Goal: Transaction & Acquisition: Purchase product/service

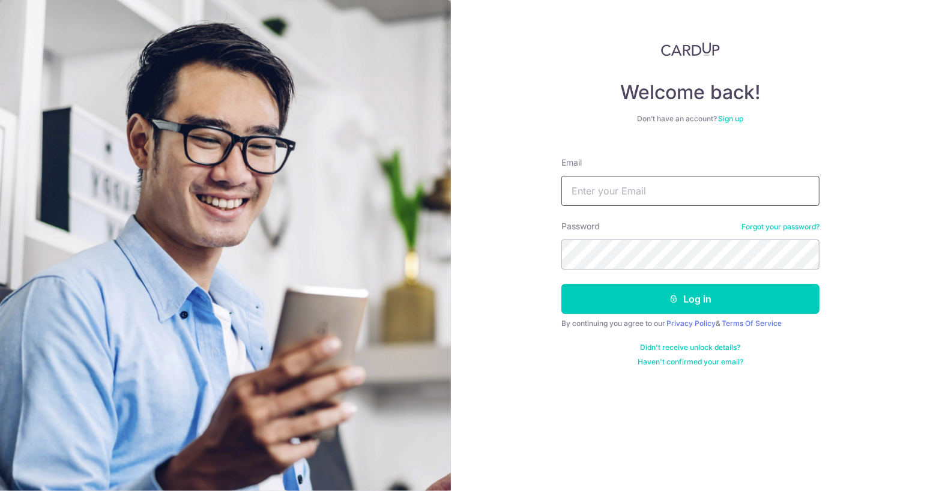
click at [606, 194] on input "Email" at bounding box center [690, 191] width 258 height 30
type input "[EMAIL_ADDRESS][DOMAIN_NAME]"
click at [561, 284] on button "Log in" at bounding box center [690, 299] width 258 height 30
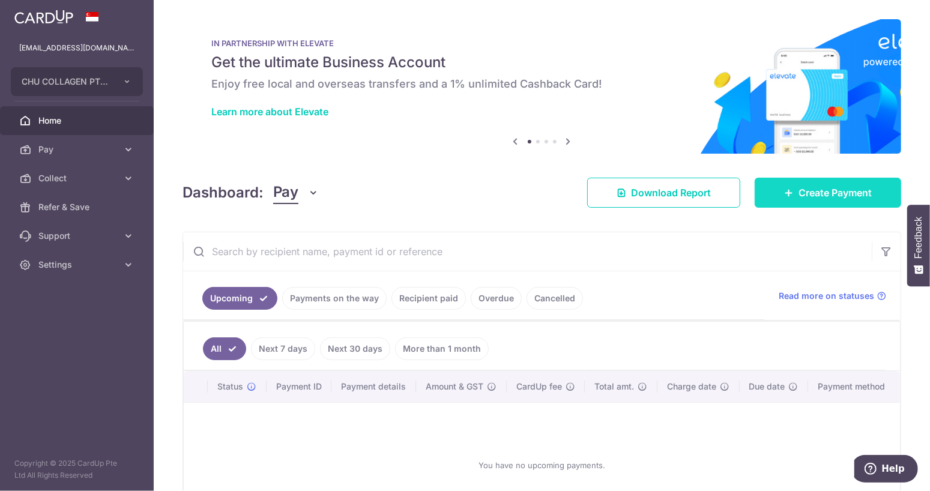
click at [805, 202] on link "Create Payment" at bounding box center [827, 193] width 146 height 30
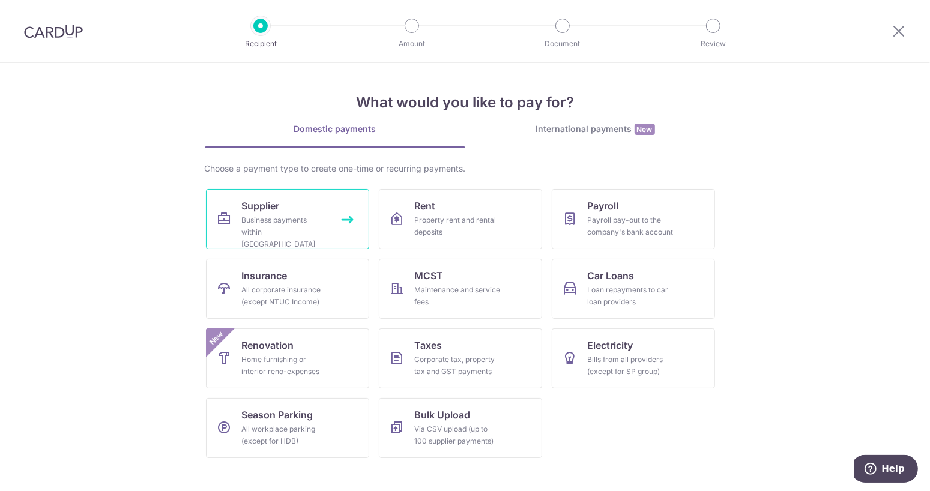
drag, startPoint x: 332, startPoint y: 214, endPoint x: 322, endPoint y: 14, distance: 200.7
click at [333, 214] on link "Supplier Business payments within Singapore" at bounding box center [287, 219] width 163 height 60
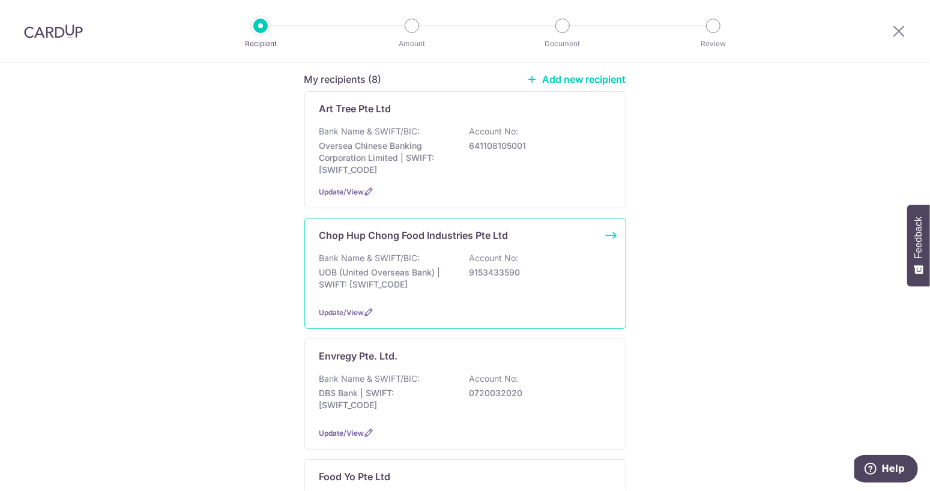
scroll to position [184, 0]
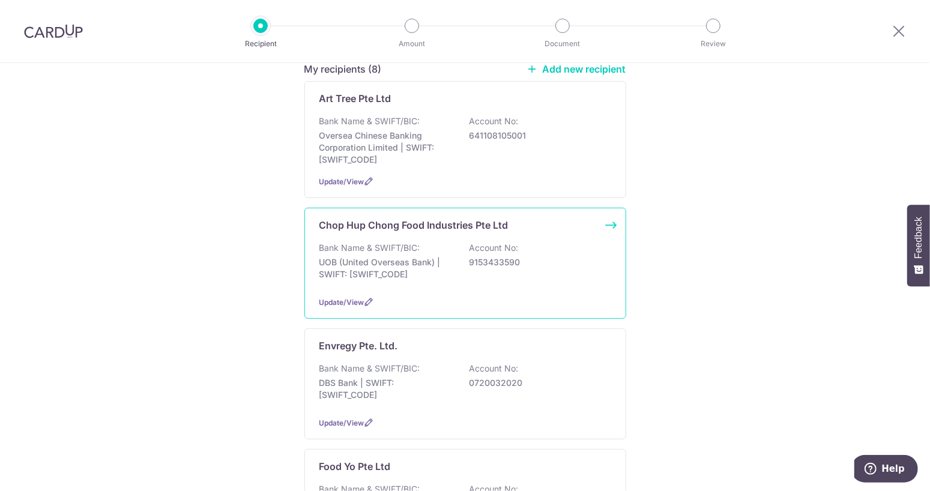
click at [379, 269] on p "UOB (United Overseas Bank) | SWIFT: UOVBSGSGXXX" at bounding box center [386, 268] width 134 height 24
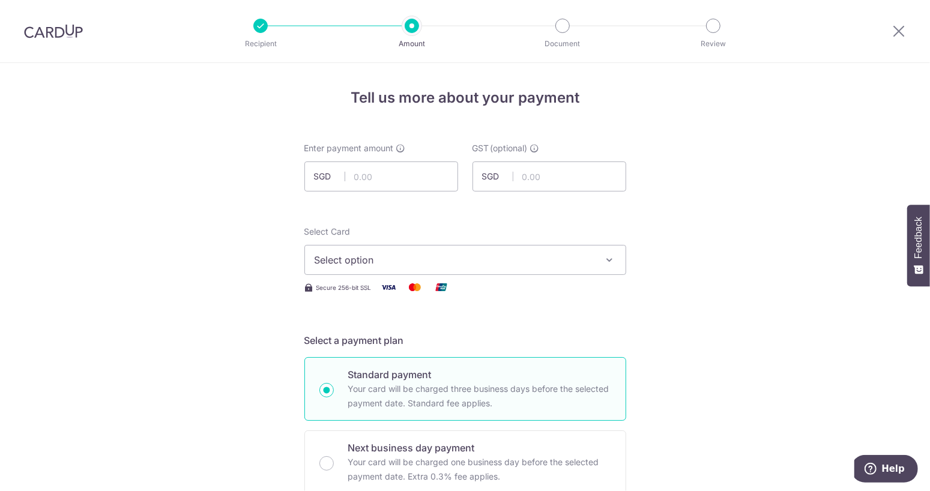
click at [352, 271] on button "Select option" at bounding box center [465, 260] width 322 height 30
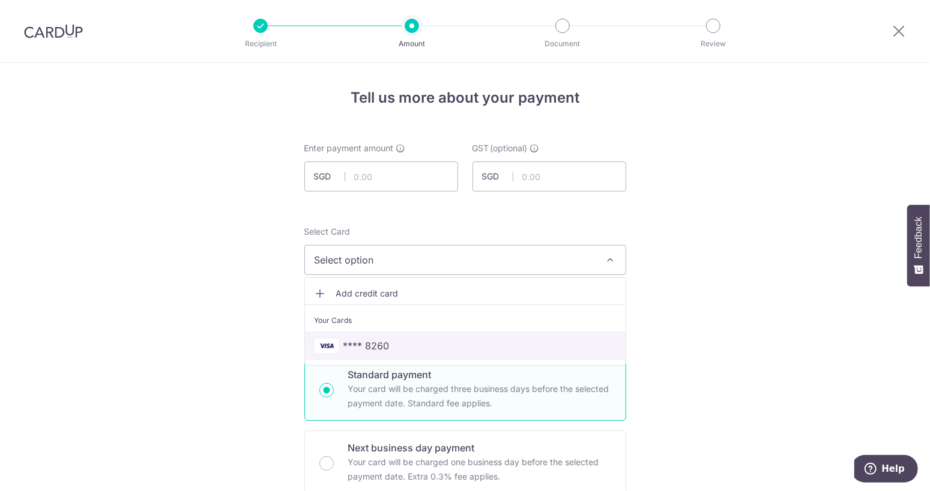
click at [361, 339] on span "**** 8260" at bounding box center [366, 346] width 46 height 14
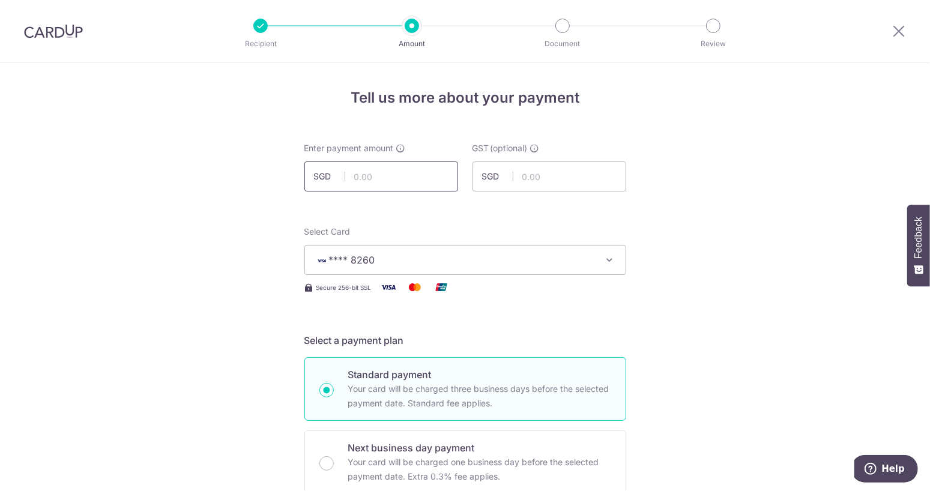
click at [436, 182] on input "text" at bounding box center [381, 176] width 154 height 30
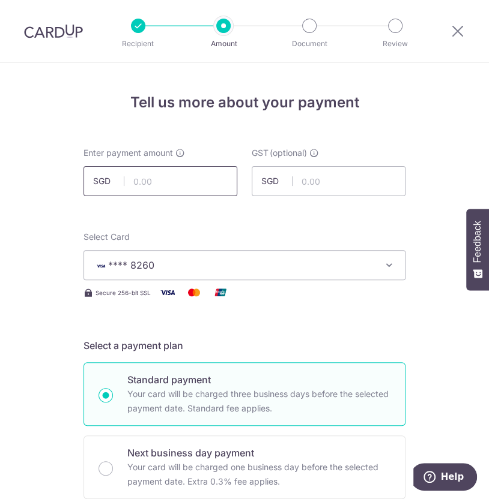
click at [188, 185] on input "text" at bounding box center [160, 181] width 154 height 30
click at [313, 185] on input "text" at bounding box center [328, 181] width 154 height 30
type input "15,470.00"
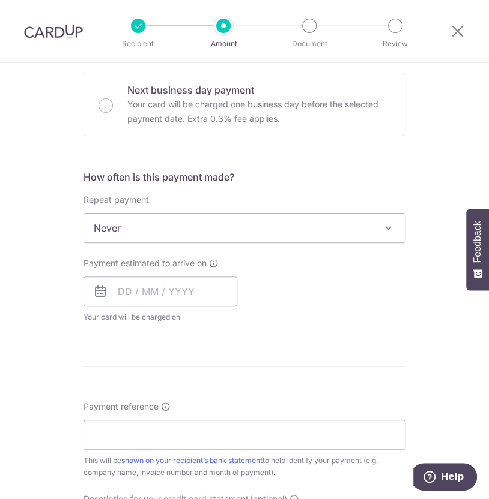
scroll to position [367, 0]
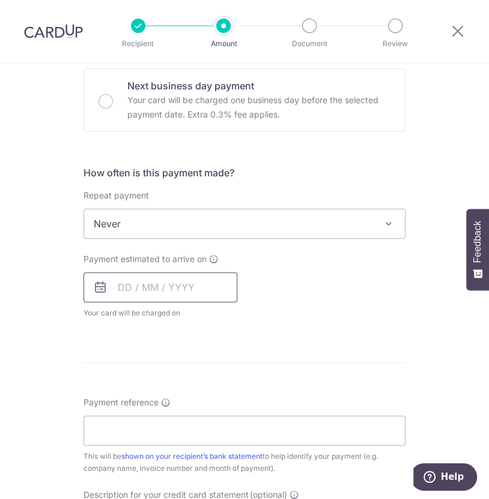
click at [136, 295] on input "text" at bounding box center [160, 287] width 154 height 30
type input "1,392.30"
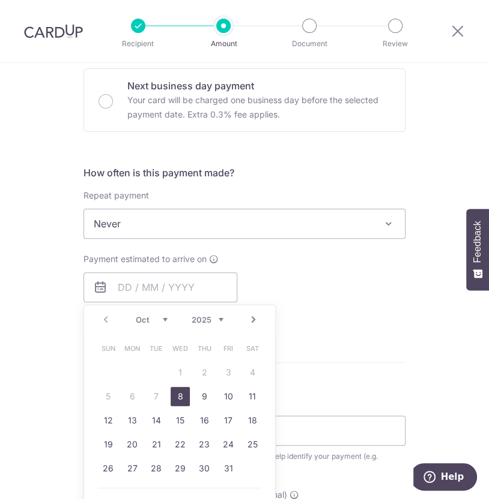
click at [187, 397] on link "8" at bounding box center [179, 396] width 19 height 19
type input "[DATE]"
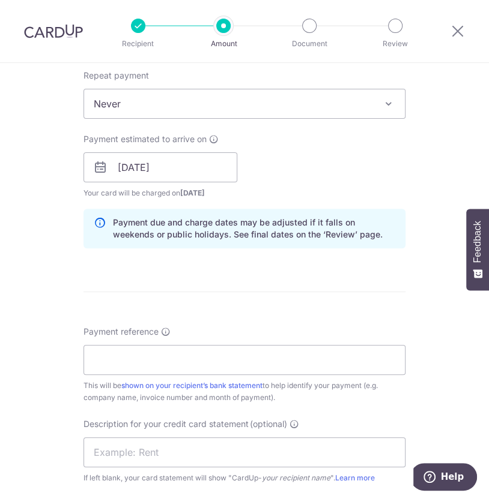
scroll to position [490, 0]
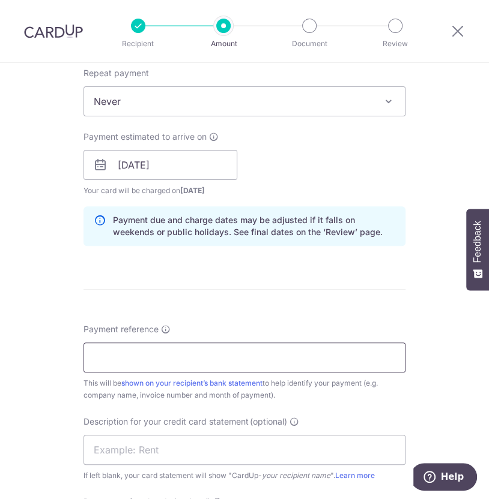
click at [208, 351] on input "Payment reference" at bounding box center [244, 358] width 322 height 30
click at [145, 354] on input "Payment reference" at bounding box center [244, 358] width 322 height 30
click at [145, 355] on input "Payment reference" at bounding box center [244, 358] width 322 height 30
click at [145, 360] on input "CHC 2025060766T" at bounding box center [244, 358] width 322 height 30
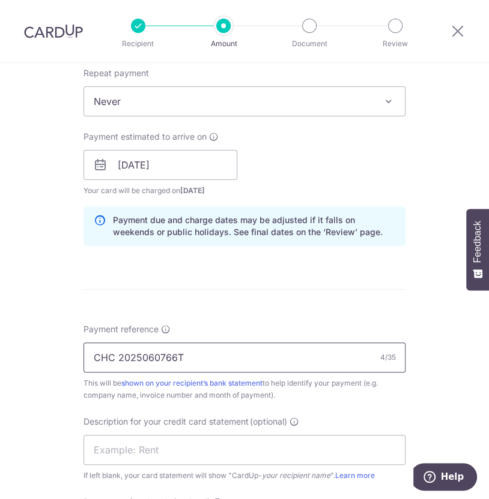
click at [147, 359] on input "CHC 2025060766T" at bounding box center [244, 358] width 322 height 30
paste input "70923/"
drag, startPoint x: 193, startPoint y: 358, endPoint x: 77, endPoint y: 356, distance: 115.9
click at [83, 356] on input "CHC 2025070923/T" at bounding box center [244, 358] width 322 height 30
type input "CHC 2025070923/T"
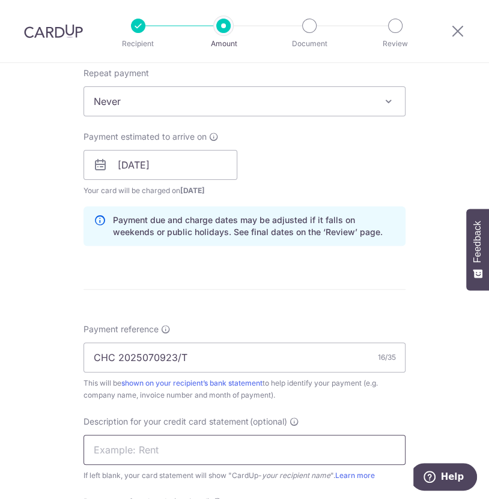
click at [131, 452] on input "text" at bounding box center [244, 450] width 322 height 30
drag, startPoint x: 124, startPoint y: 450, endPoint x: 74, endPoint y: 448, distance: 49.9
click at [83, 448] on input "20" at bounding box center [244, 450] width 322 height 30
paste input "CHC 2025070923/"
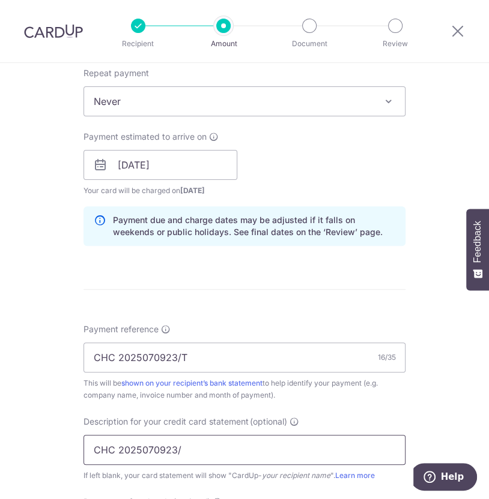
drag, startPoint x: 187, startPoint y: 453, endPoint x: 190, endPoint y: 445, distance: 8.1
click at [190, 451] on input "CHC 2025070923/" at bounding box center [244, 450] width 322 height 30
type input "CHC 2025070923T"
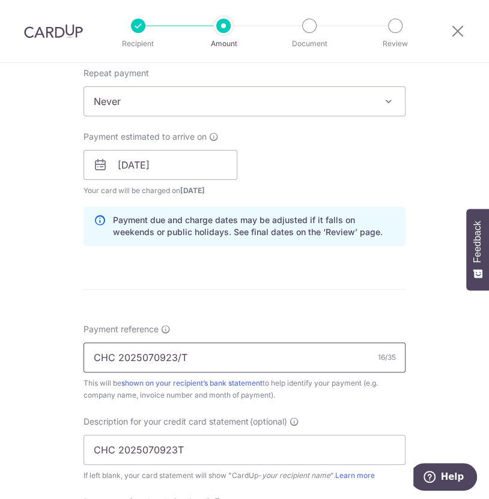
drag, startPoint x: 191, startPoint y: 357, endPoint x: -56, endPoint y: 353, distance: 247.9
click at [83, 353] on input "CHC 2025070923/T" at bounding box center [244, 358] width 322 height 30
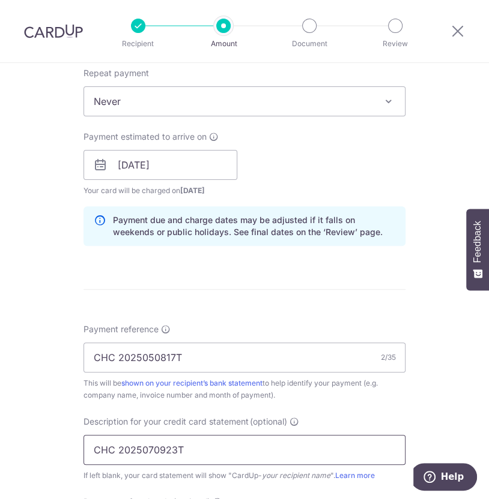
drag, startPoint x: 188, startPoint y: 456, endPoint x: 65, endPoint y: 452, distance: 123.1
click at [83, 452] on input "CHC 2025070923T" at bounding box center [244, 450] width 322 height 30
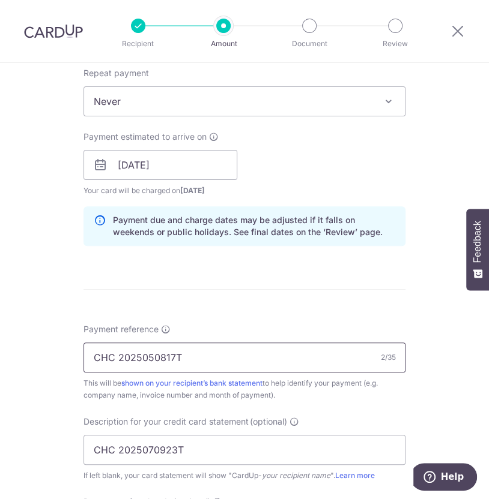
drag, startPoint x: 203, startPoint y: 363, endPoint x: 72, endPoint y: 367, distance: 130.9
click at [83, 367] on input "CHC 2025050817T" at bounding box center [244, 358] width 322 height 30
paste input "70923"
type input "CHC 2025070923T"
click at [62, 347] on div "Tell us more about your payment Enter payment amount SGD 15,470.00 15470.00 GST…" at bounding box center [244, 183] width 489 height 1221
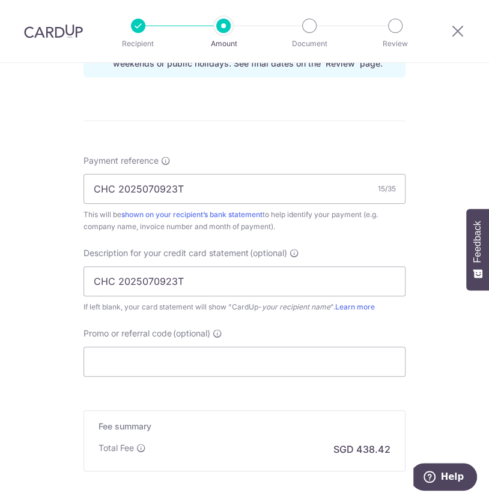
scroll to position [673, 0]
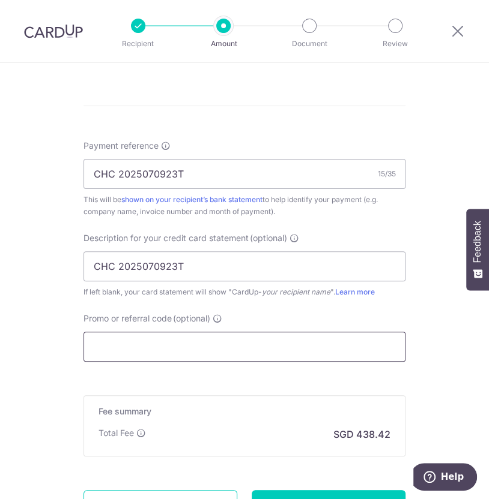
click at [118, 348] on input "Promo or referral code (optional)" at bounding box center [244, 347] width 322 height 30
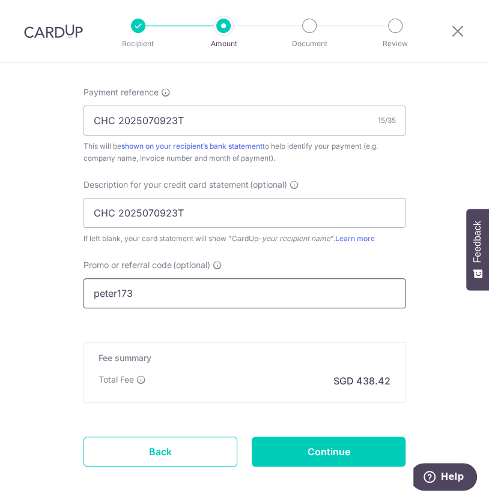
scroll to position [781, 0]
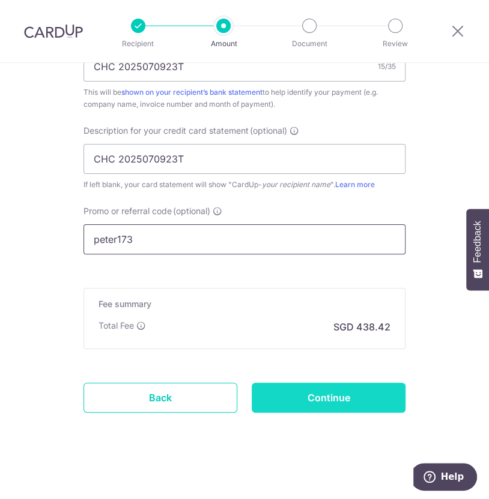
type input "peter173"
click at [372, 402] on input "Continue" at bounding box center [328, 398] width 154 height 30
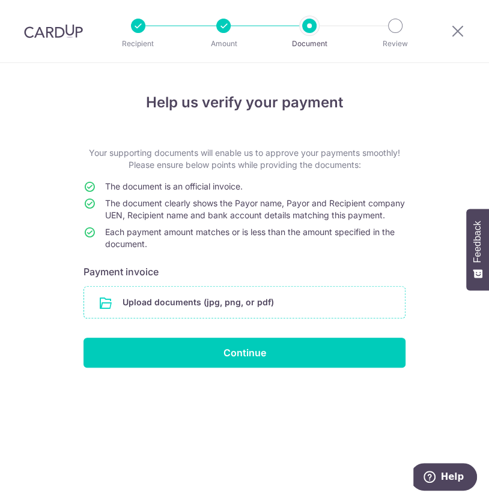
click at [176, 318] on input "file" at bounding box center [244, 302] width 321 height 31
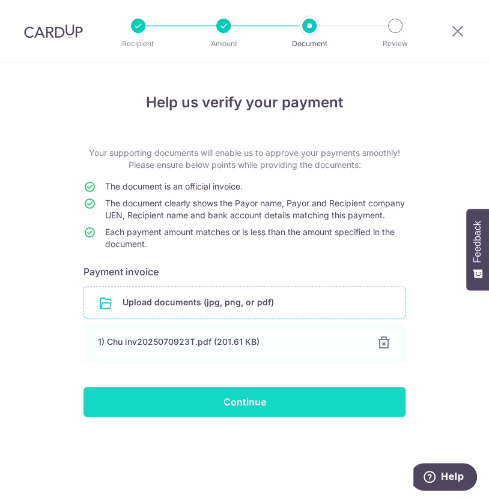
click at [215, 417] on input "Continue" at bounding box center [244, 402] width 322 height 30
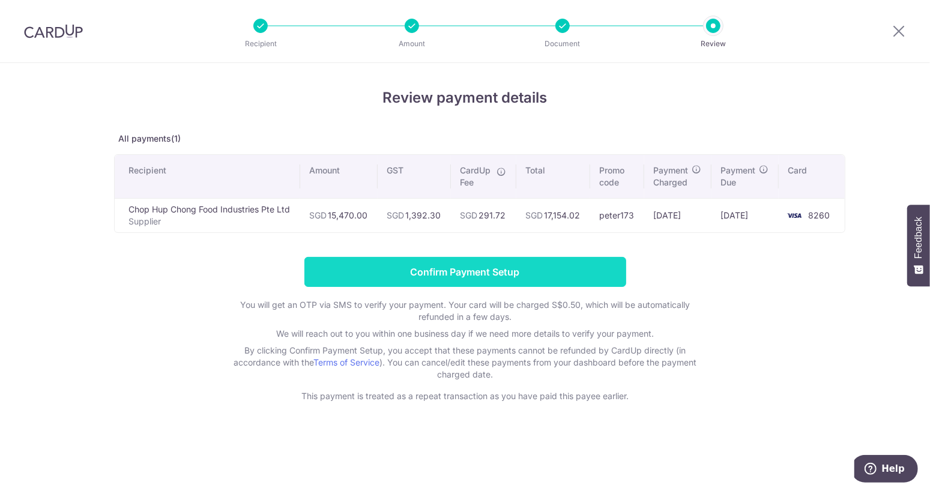
click at [488, 268] on input "Confirm Payment Setup" at bounding box center [465, 272] width 322 height 30
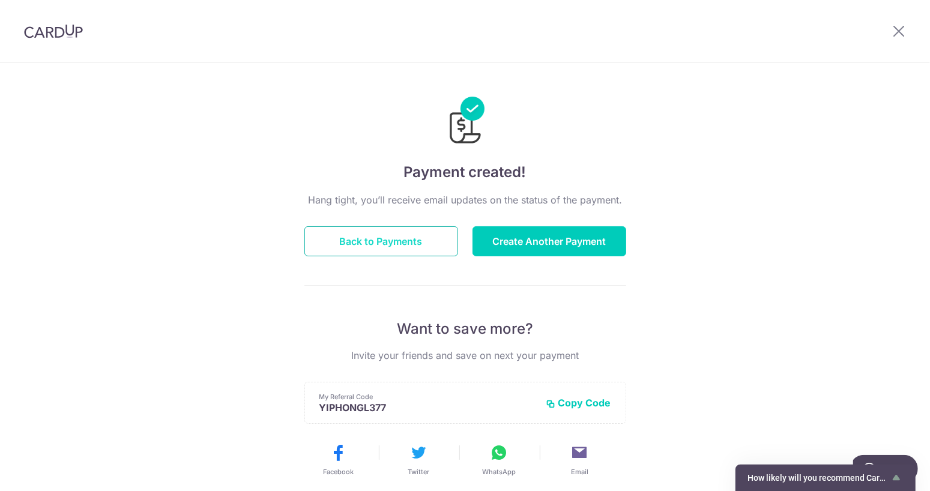
click at [402, 247] on button "Back to Payments" at bounding box center [381, 241] width 154 height 30
